Goal: Task Accomplishment & Management: Manage account settings

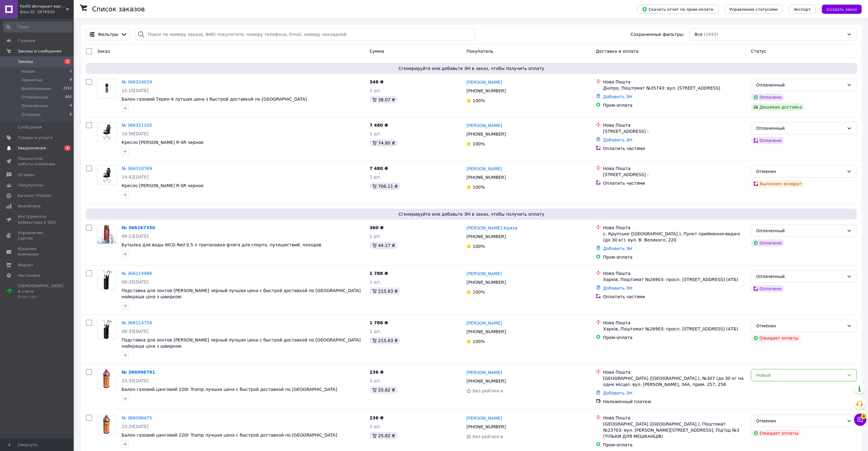
click at [41, 148] on span "Уведомления" at bounding box center [32, 148] width 28 height 6
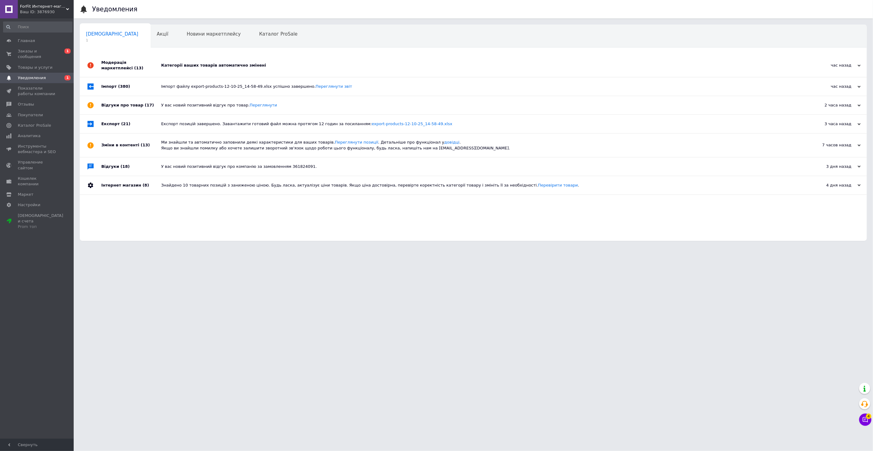
click at [231, 67] on div "Категорії ваших товарів автоматично змінені" at bounding box center [480, 66] width 638 height 6
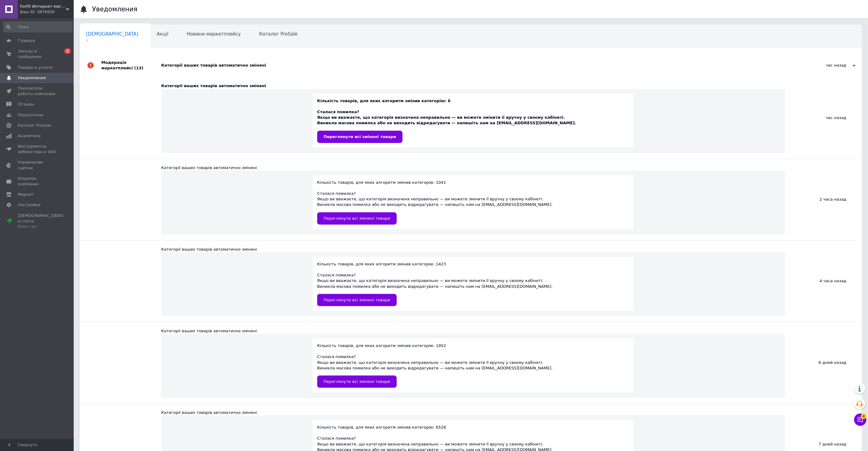
click at [231, 67] on div "Категорії ваших товарів автоматично змінені" at bounding box center [477, 66] width 633 height 6
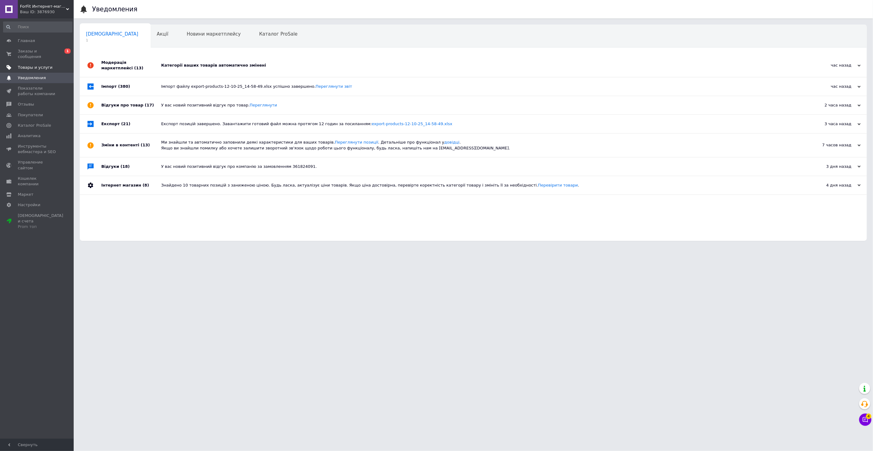
click at [46, 65] on span "Товары и услуги" at bounding box center [35, 68] width 35 height 6
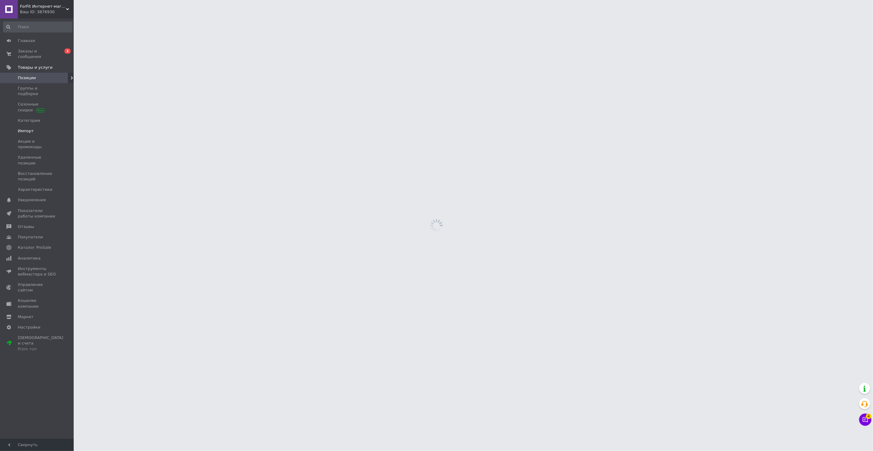
click at [43, 128] on span "Импорт" at bounding box center [37, 131] width 39 height 6
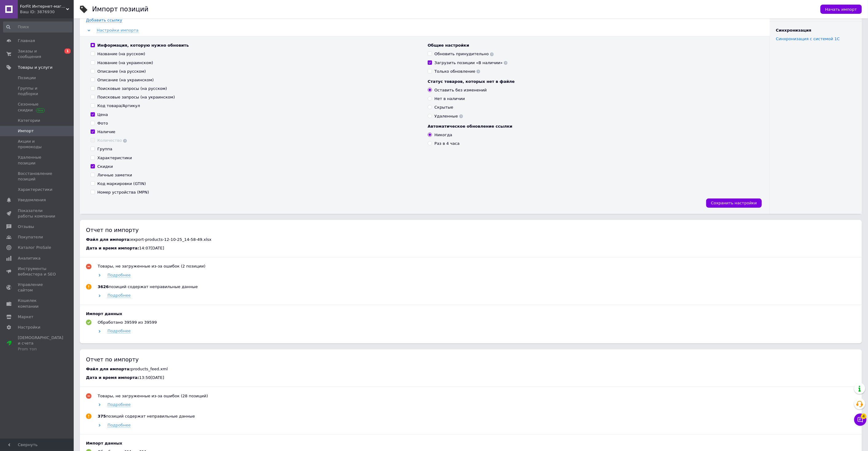
scroll to position [68, 0]
click at [121, 333] on span "Подробнее" at bounding box center [118, 330] width 23 height 5
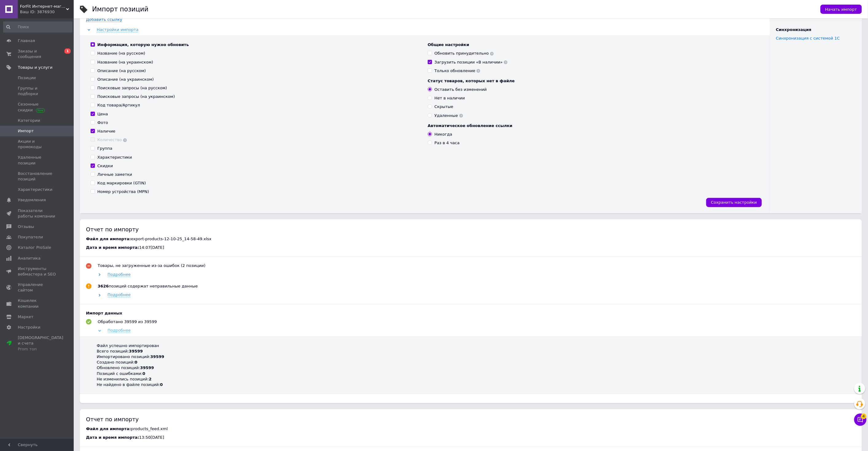
click at [121, 333] on span "Подробнее" at bounding box center [118, 330] width 23 height 5
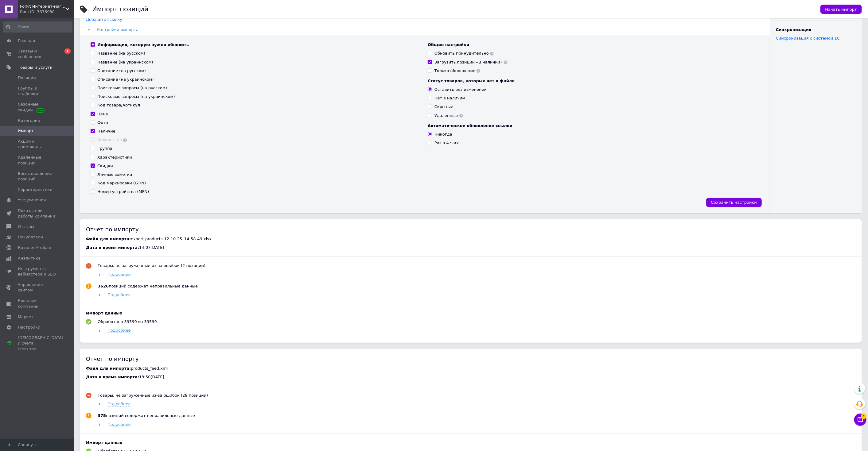
click at [41, 8] on span "ForFit Интернет-магазин спортивных товаров" at bounding box center [43, 7] width 46 height 6
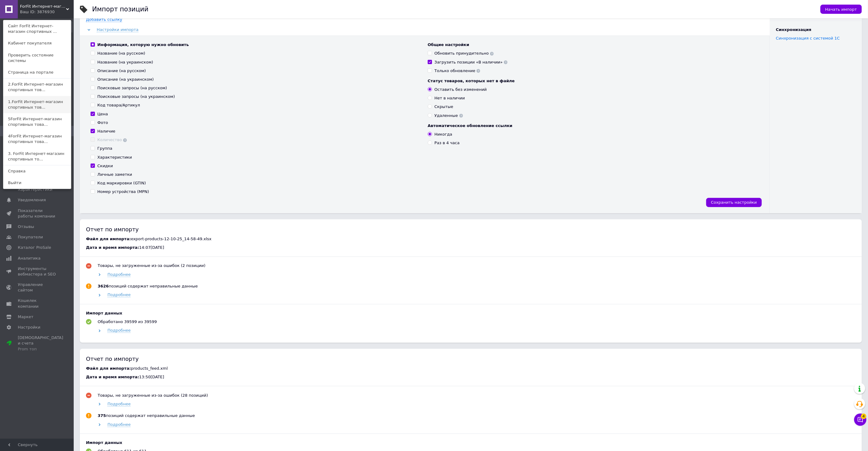
click at [37, 96] on link "1.ForFit Интернет-магазин спортивных тов..." at bounding box center [37, 104] width 68 height 17
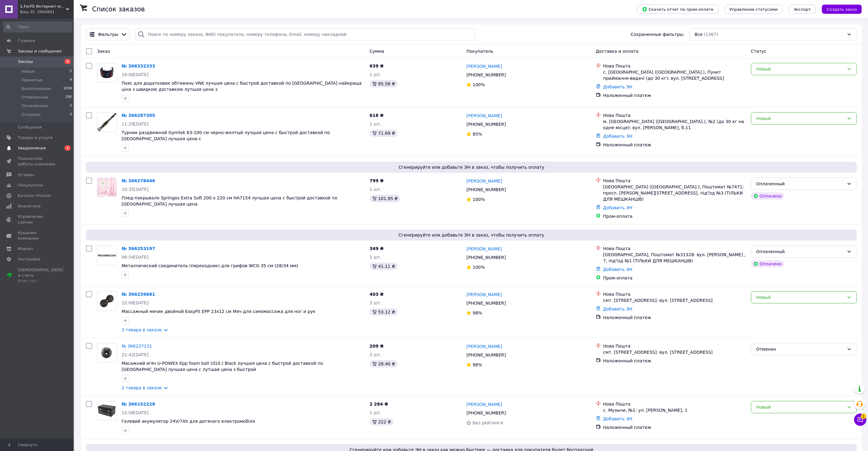
click at [46, 147] on span "Уведомления" at bounding box center [37, 148] width 39 height 6
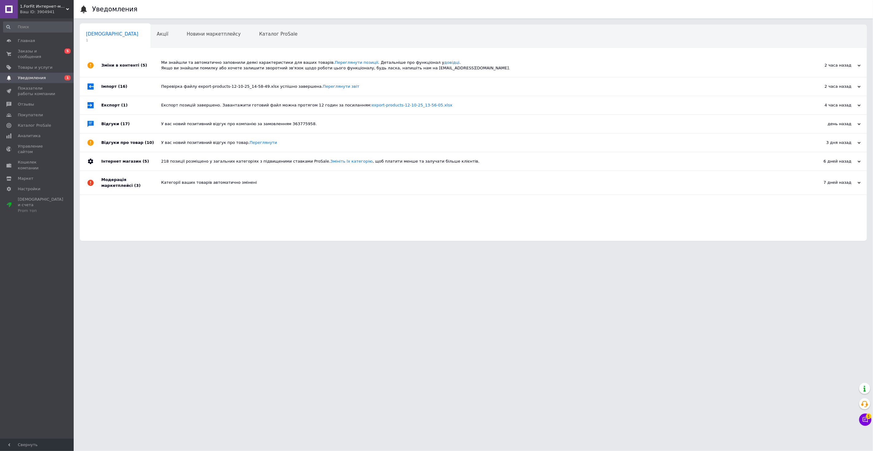
click at [207, 71] on div "Ми знайшли та автоматично заповнили деякі характеристики для ваших товарів. Пер…" at bounding box center [480, 65] width 638 height 23
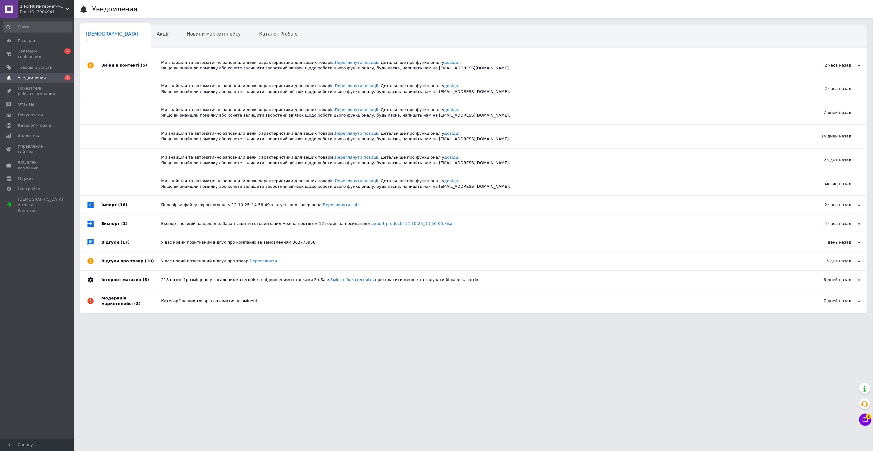
click at [207, 68] on div "Ми знайшли та автоматично заповнили деякі характеристики для ваших товарів. Пер…" at bounding box center [480, 65] width 638 height 11
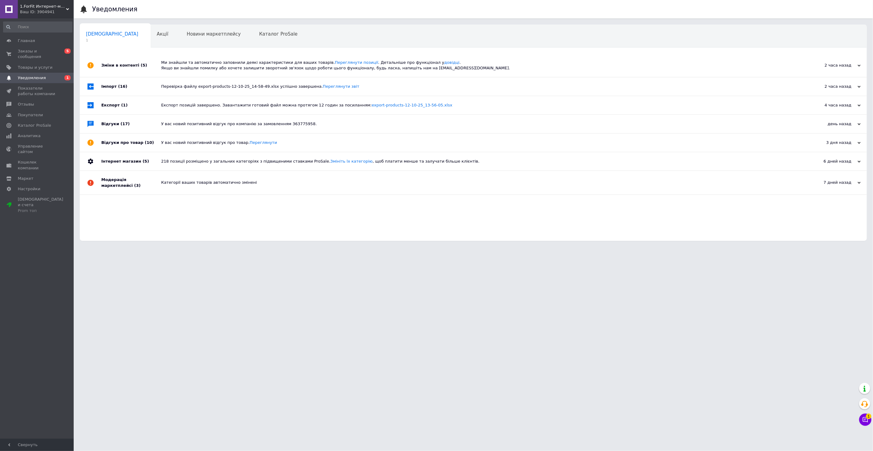
click at [203, 83] on div "Перевірка файлу export-products-12-10-25_14-58-49.xlsx успішно завершена. Перег…" at bounding box center [480, 86] width 638 height 18
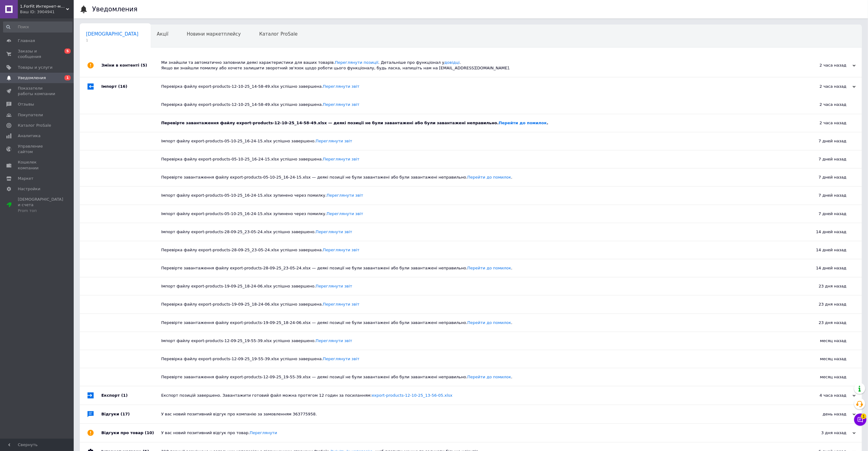
click at [202, 86] on div "Перевірка файлу export-products-12-10-25_14-58-49.xlsx успішно завершена. Перег…" at bounding box center [477, 87] width 633 height 6
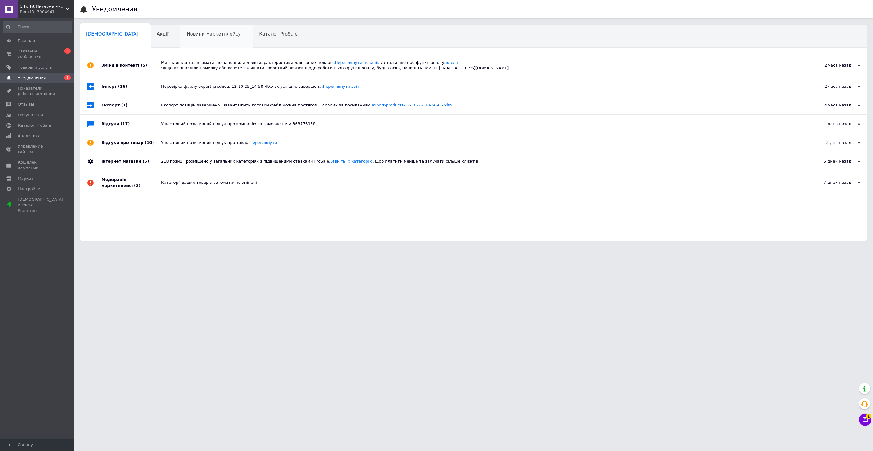
click at [205, 31] on div "Новини маркетплейсу 0" at bounding box center [216, 36] width 72 height 23
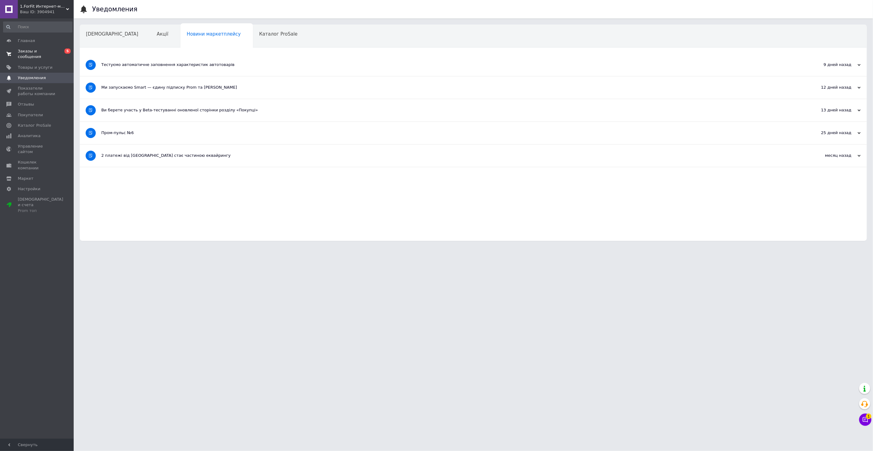
click at [50, 50] on span "Заказы и сообщения" at bounding box center [37, 53] width 39 height 11
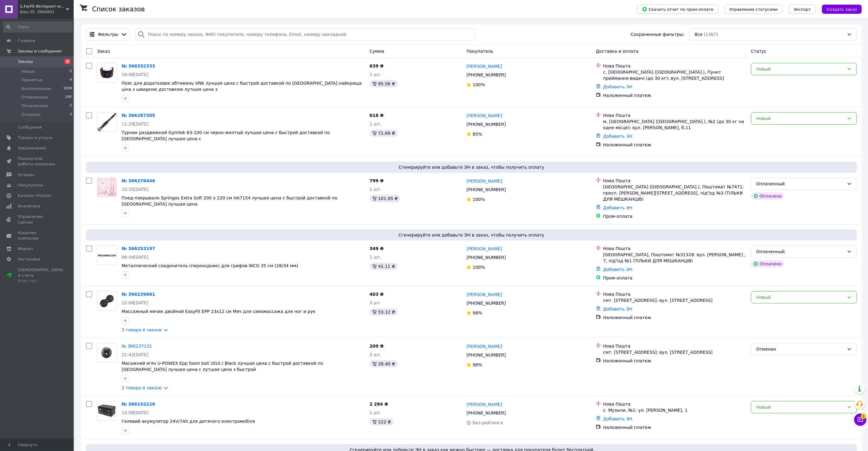
click at [33, 13] on div "Ваш ID: 3904941" at bounding box center [47, 12] width 54 height 6
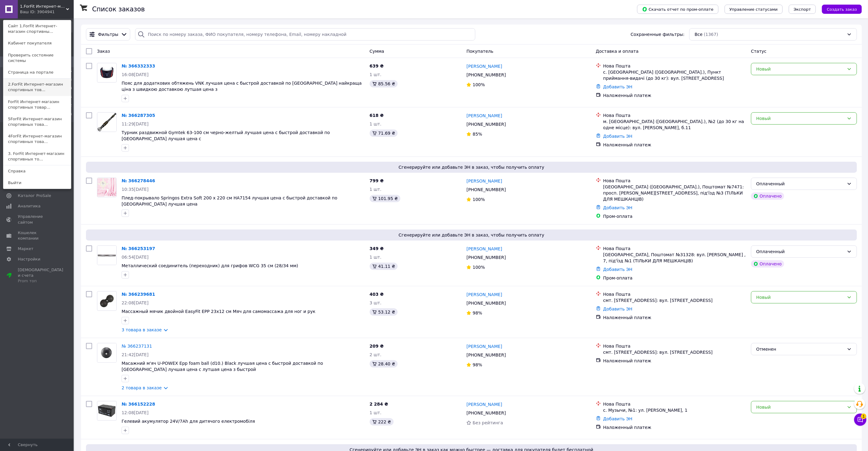
click at [44, 83] on link "2.ForFit Интернет-магазин спортивных тов..." at bounding box center [37, 87] width 68 height 17
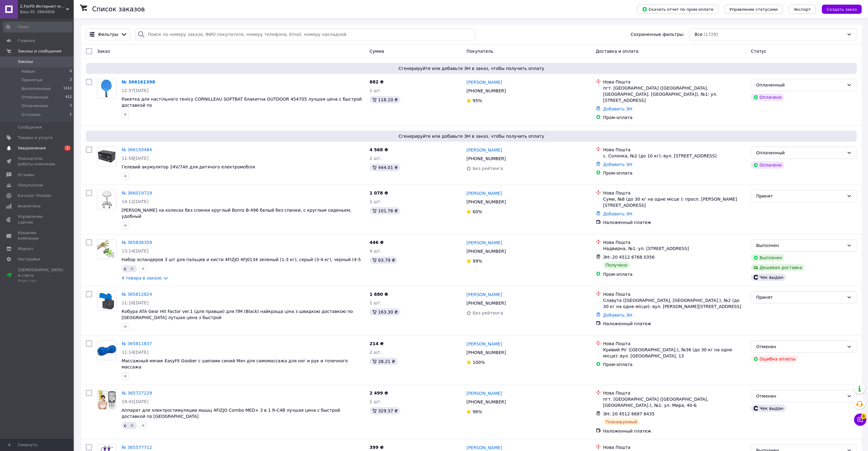
click at [52, 144] on link "Уведомления 0 1" at bounding box center [38, 148] width 76 height 10
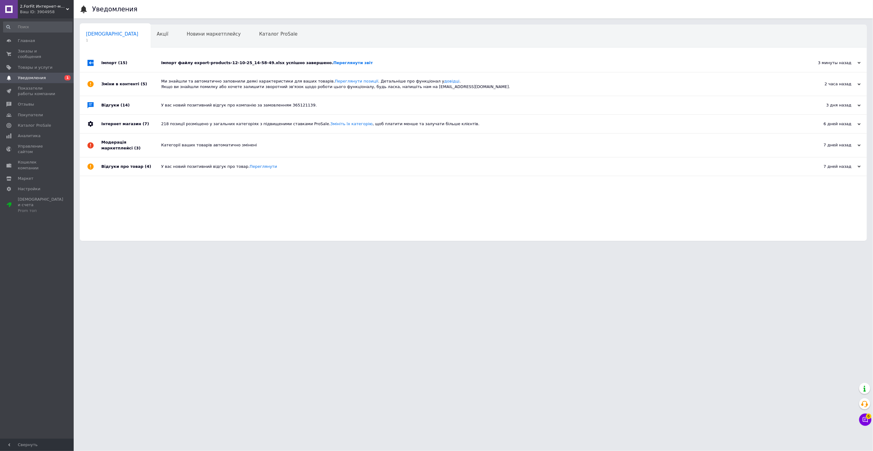
click at [207, 62] on div "Імпорт файлу export-products-12-10-25_14-58-49.xlsx успішно завершено. Переглян…" at bounding box center [480, 63] width 638 height 6
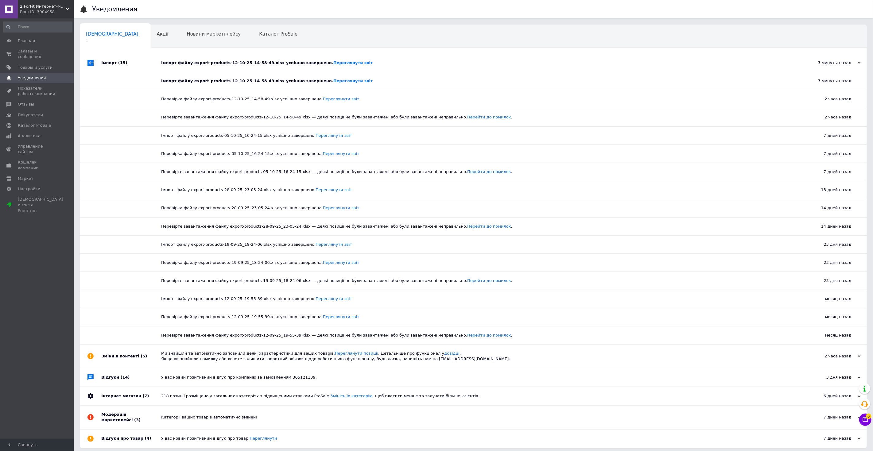
click at [207, 62] on div "Імпорт файлу export-products-12-10-25_14-58-49.xlsx успішно завершено. Переглян…" at bounding box center [480, 63] width 638 height 6
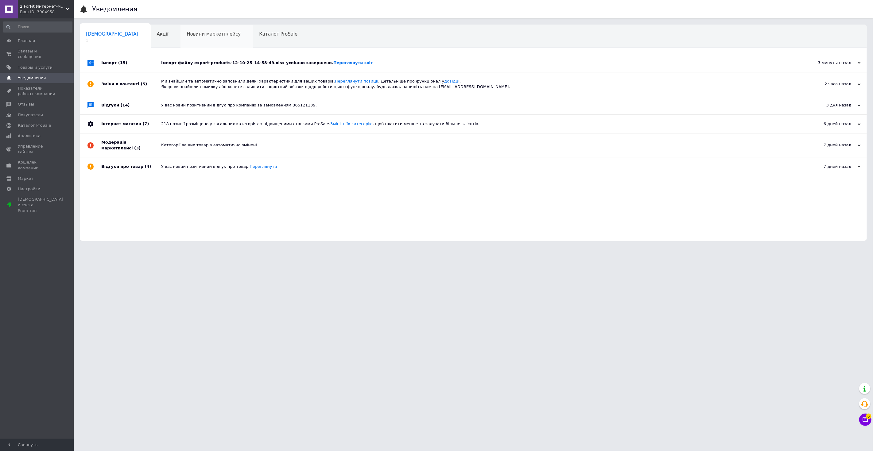
click at [215, 30] on div "Новини маркетплейсу 0" at bounding box center [216, 36] width 72 height 23
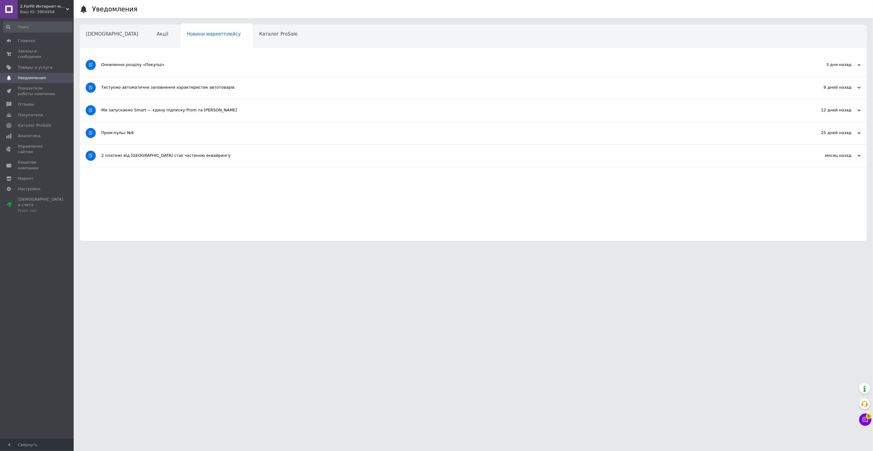
click at [45, 14] on div "Ваш ID: 3904958" at bounding box center [47, 12] width 54 height 6
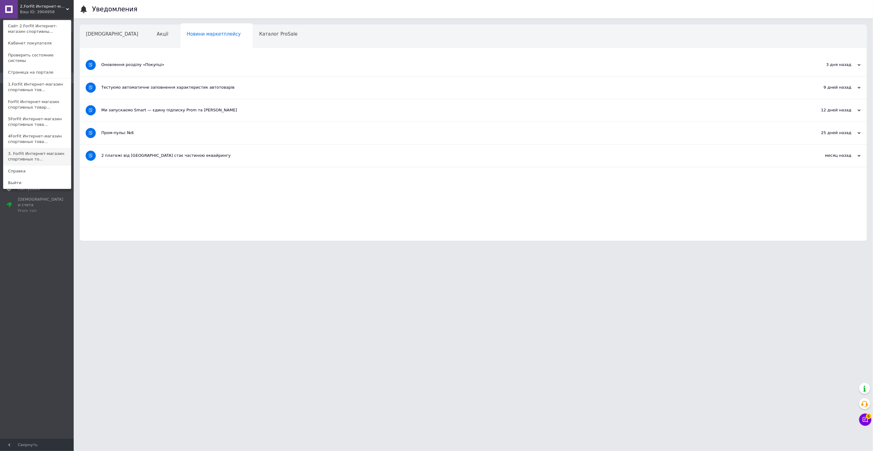
click at [28, 151] on link "3. ForFit Интернет-магазин спортивных то..." at bounding box center [37, 156] width 68 height 17
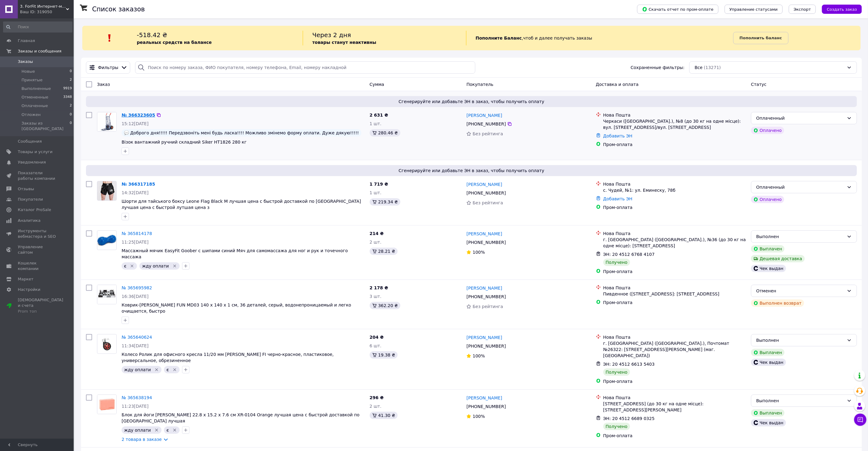
click at [134, 117] on link "№ 366323605" at bounding box center [138, 115] width 33 height 5
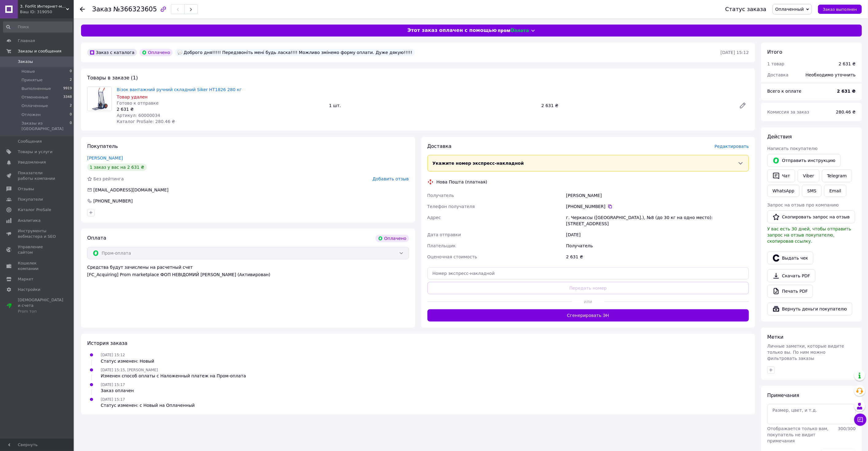
click at [52, 9] on div "Ваш ID: 319050" at bounding box center [47, 12] width 54 height 6
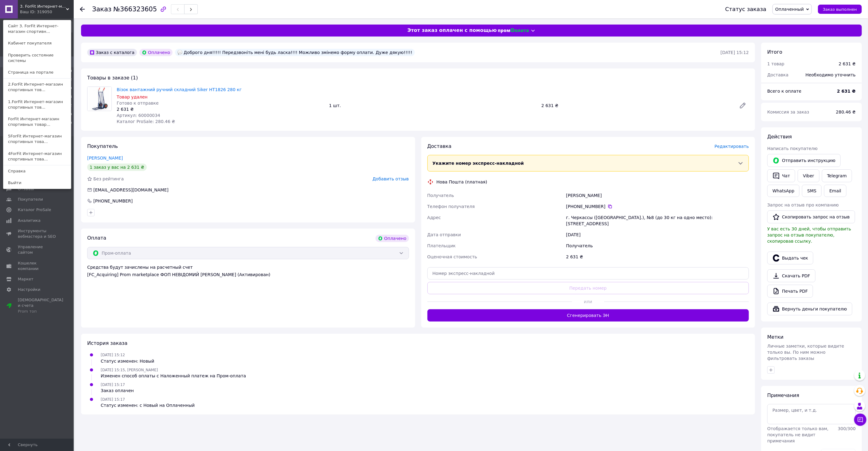
click at [56, 149] on link "4ForFit Интернет-магазин спортивных това..." at bounding box center [37, 156] width 68 height 17
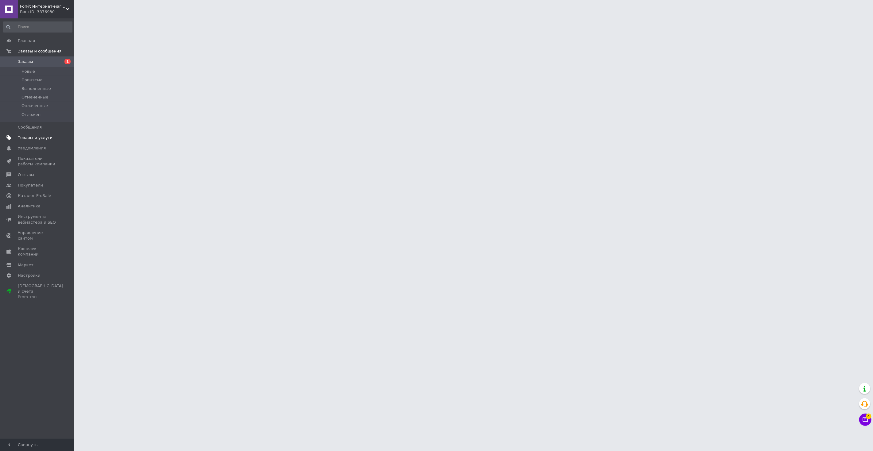
click at [57, 138] on span at bounding box center [65, 138] width 17 height 6
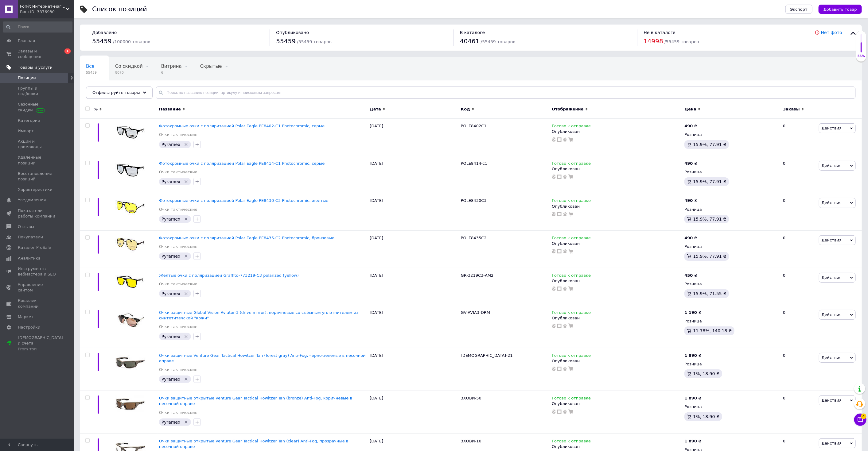
click at [131, 92] on span "Отфильтруйте товары" at bounding box center [116, 92] width 48 height 5
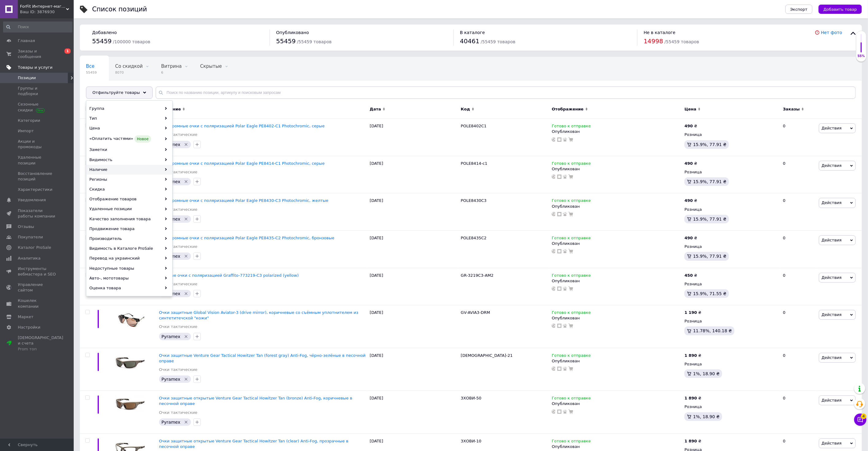
click at [135, 165] on div "Наличие" at bounding box center [129, 170] width 85 height 10
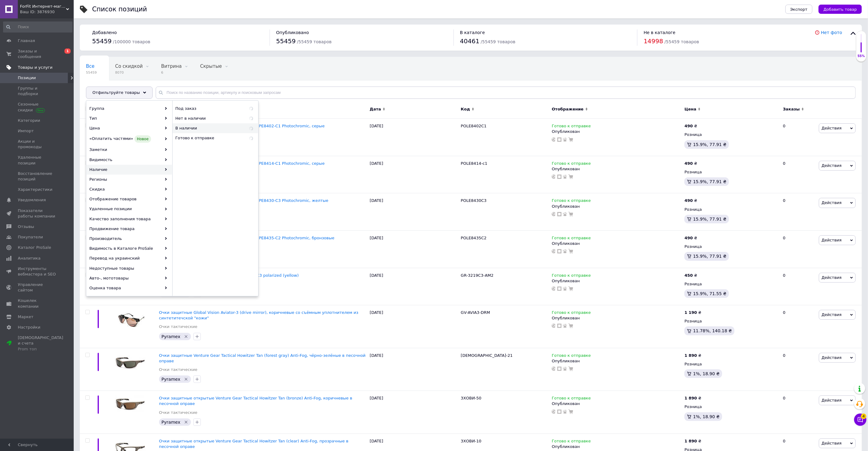
click at [231, 124] on div "В наличии" at bounding box center [214, 128] width 85 height 10
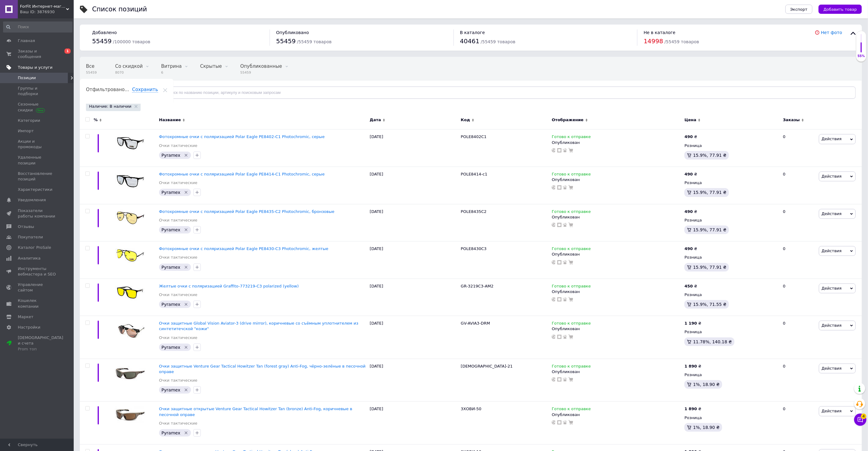
click at [131, 91] on span "Отфильтруйте товары" at bounding box center [116, 92] width 48 height 5
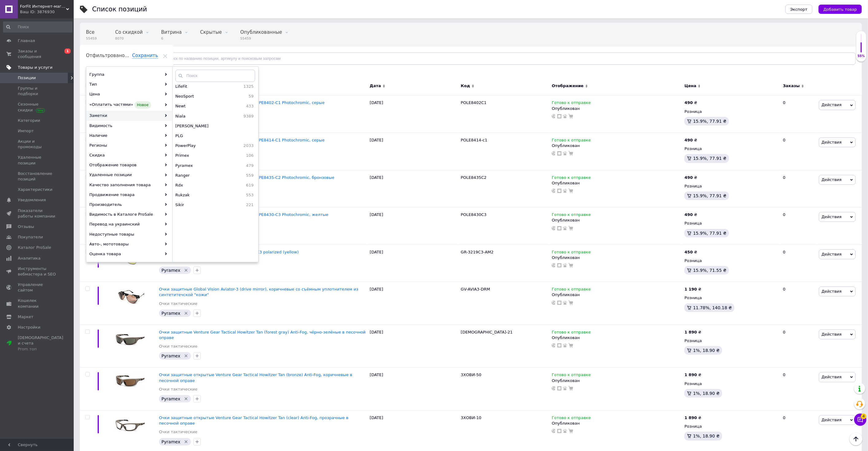
scroll to position [91, 0]
click at [418, 38] on div "Все 55459 Со скидкой 8070 Удалить Редактировать Витрина 6 Удалить Редактировать…" at bounding box center [471, 46] width 782 height 51
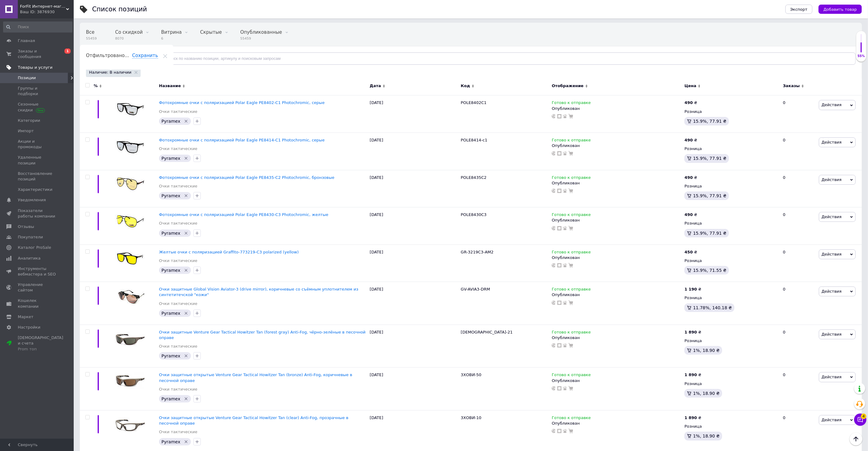
click at [167, 54] on icon at bounding box center [165, 56] width 4 height 4
